Goal: Information Seeking & Learning: Learn about a topic

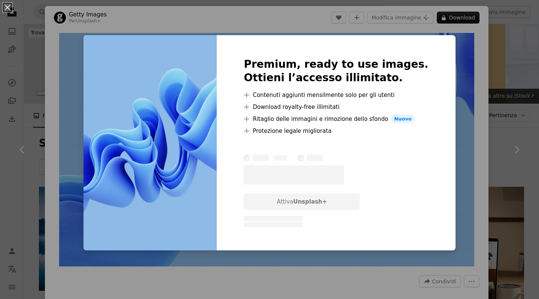
scroll to position [297, 0]
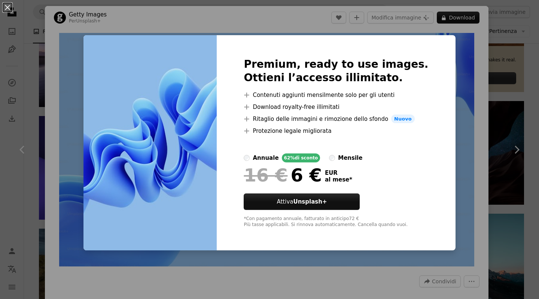
click at [457, 38] on div "An X shape Premium, ready to use images. Ottieni l’accesso illimitato. A plus s…" at bounding box center [269, 149] width 539 height 299
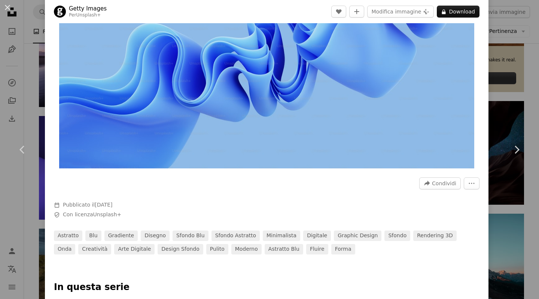
scroll to position [100, 0]
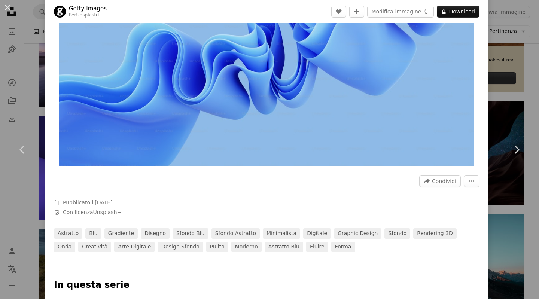
click at [469, 179] on icon "More Actions" at bounding box center [472, 181] width 7 height 7
click at [459, 124] on dialog "An X shape Chevron left Chevron right Getty Images Per Unsplash+ A heart A plus…" at bounding box center [269, 149] width 539 height 299
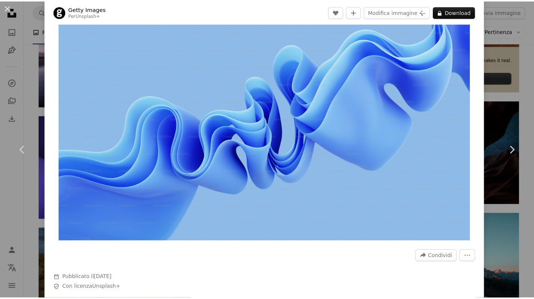
scroll to position [0, 0]
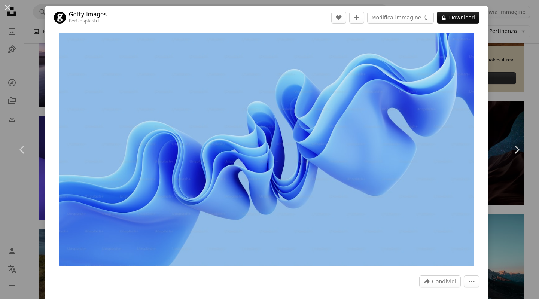
click at [507, 65] on div "An X shape Chevron left Chevron right Getty Images Per Unsplash+ A heart A plus…" at bounding box center [269, 149] width 539 height 299
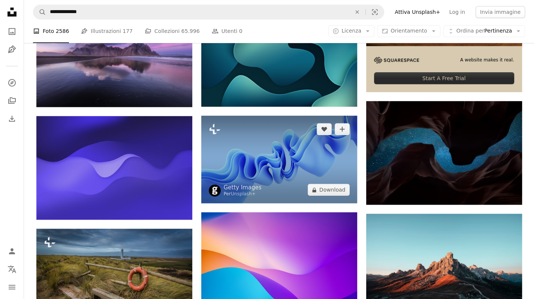
click at [297, 164] on img at bounding box center [279, 160] width 156 height 88
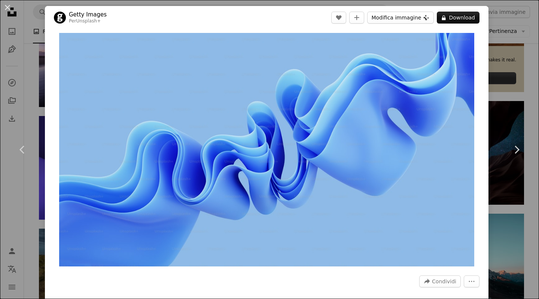
click at [381, 16] on button "Modifica immagine Plus sign for Unsplash+" at bounding box center [401, 18] width 67 height 12
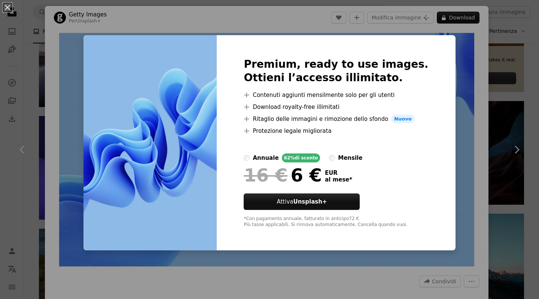
click at [456, 70] on div "An X shape Premium, ready to use images. Ottieni l’accesso illimitato. A plus s…" at bounding box center [269, 149] width 539 height 299
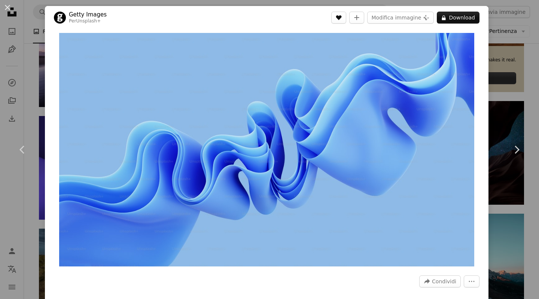
click at [341, 17] on icon "Mi piace" at bounding box center [339, 17] width 6 height 5
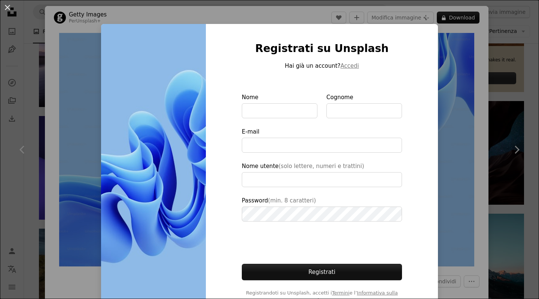
click at [444, 67] on div "An X shape Registrati su Unsplash Hai già un account? Accedi Nome Cognome E-mai…" at bounding box center [269, 149] width 539 height 299
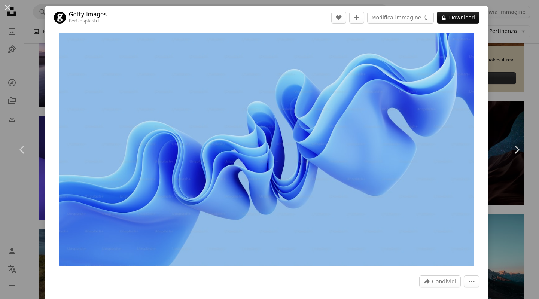
click at [512, 67] on div "An X shape Chevron left Chevron right Getty Images Per Unsplash+ A heart A plus…" at bounding box center [269, 149] width 539 height 299
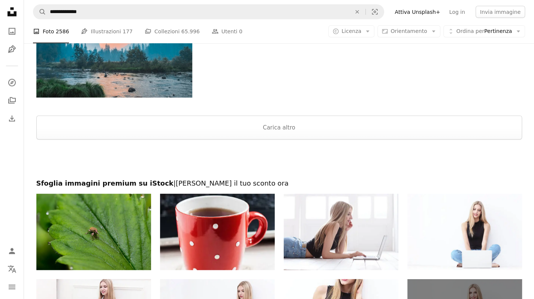
scroll to position [977, 0]
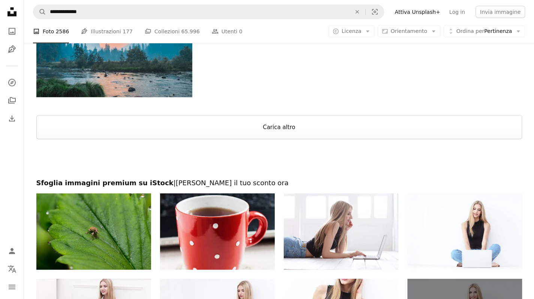
click at [477, 127] on button "Carica altro" at bounding box center [279, 127] width 486 height 24
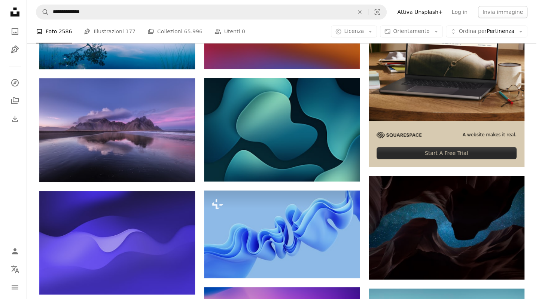
scroll to position [226, 0]
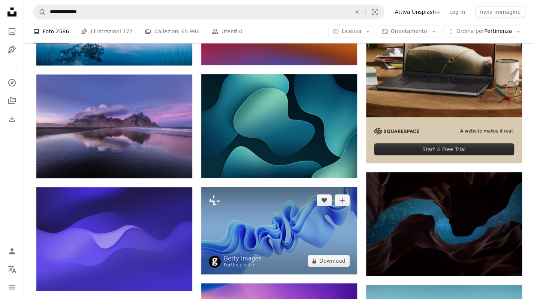
click at [279, 232] on img at bounding box center [279, 231] width 156 height 88
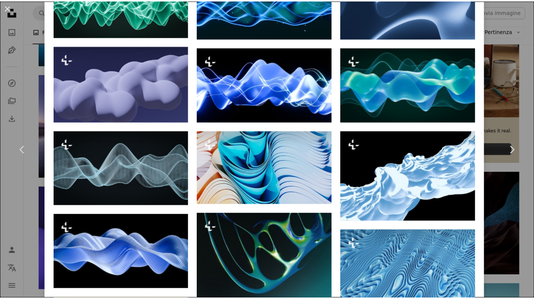
scroll to position [596, 0]
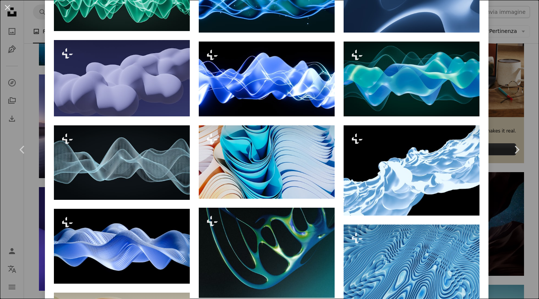
click at [514, 75] on div "An X shape Chevron left Chevron right Getty Images Per Unsplash+ A heart A plus…" at bounding box center [269, 149] width 539 height 299
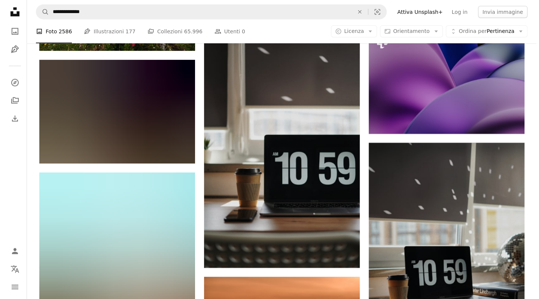
scroll to position [2683, 0]
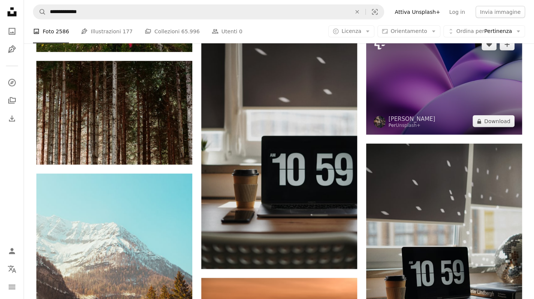
click at [415, 99] on img at bounding box center [444, 83] width 156 height 104
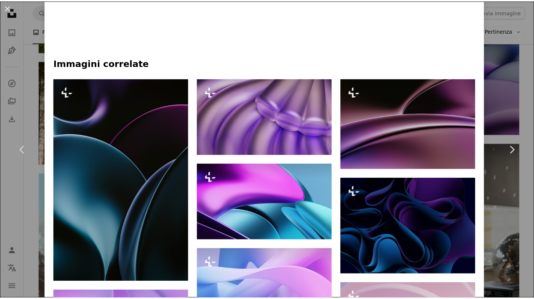
scroll to position [492, 0]
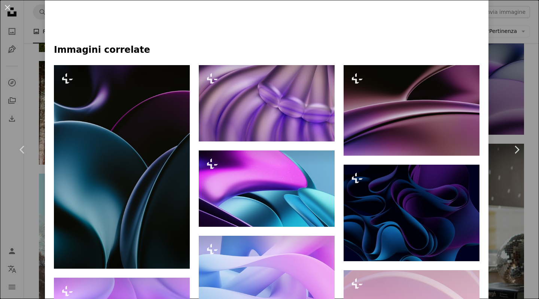
click at [505, 34] on div "An X shape Chevron left Chevron right [PERSON_NAME] Per Unsplash+ A heart A plu…" at bounding box center [269, 149] width 539 height 299
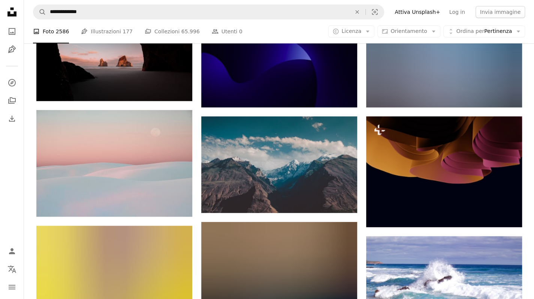
scroll to position [1553, 0]
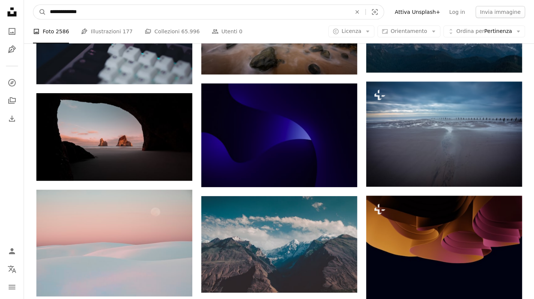
click at [95, 12] on input "**********" at bounding box center [197, 12] width 303 height 14
type input "**********"
click button "A magnifying glass" at bounding box center [39, 12] width 13 height 14
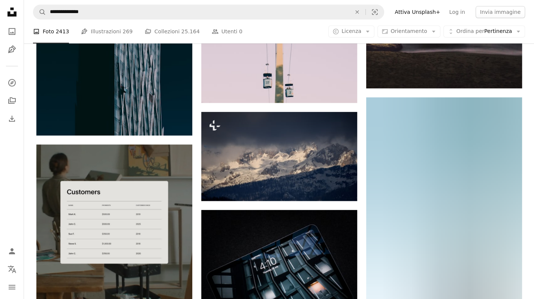
scroll to position [1867, 0]
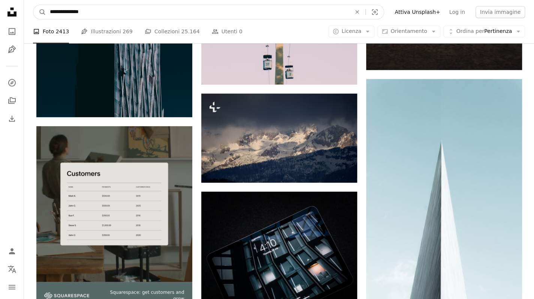
click at [104, 13] on input "**********" at bounding box center [197, 12] width 303 height 14
type input "**********"
click button "A magnifying glass" at bounding box center [39, 12] width 13 height 14
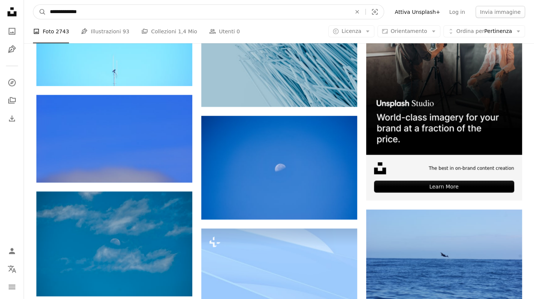
click at [131, 10] on input "**********" at bounding box center [197, 12] width 303 height 14
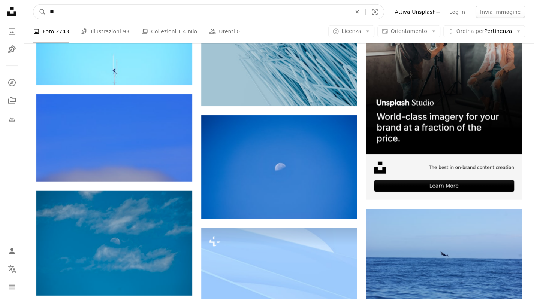
type input "*"
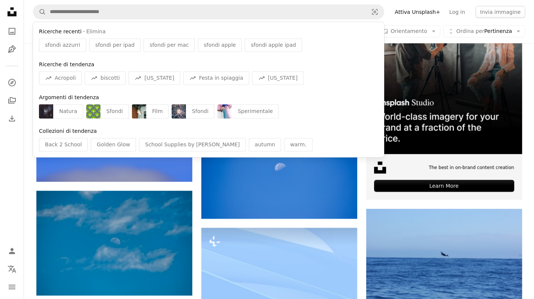
click at [193, 111] on div "Sfondi" at bounding box center [200, 112] width 28 height 14
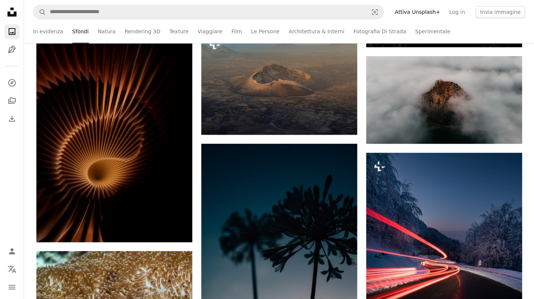
scroll to position [388, 0]
